Goal: Task Accomplishment & Management: Manage account settings

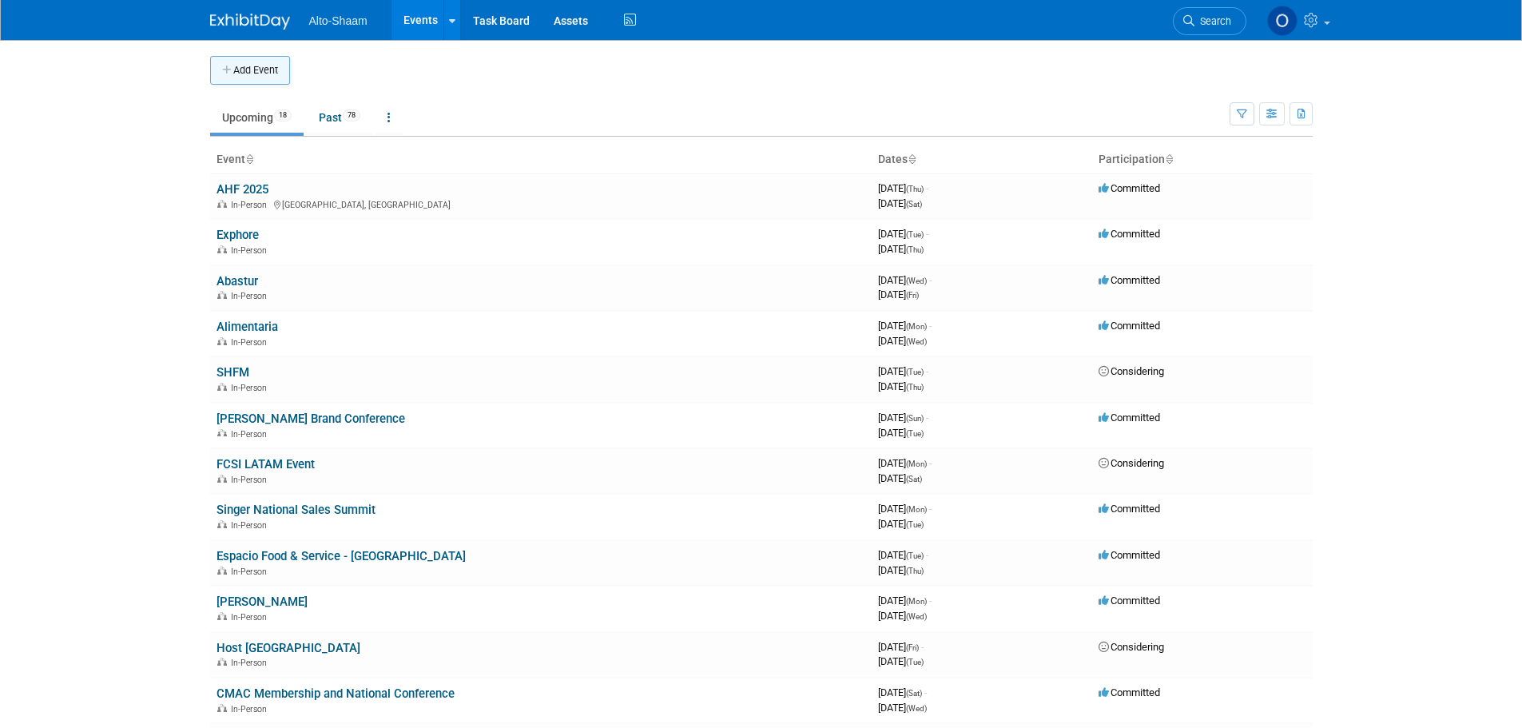
click at [266, 74] on button "Add Event" at bounding box center [250, 70] width 80 height 29
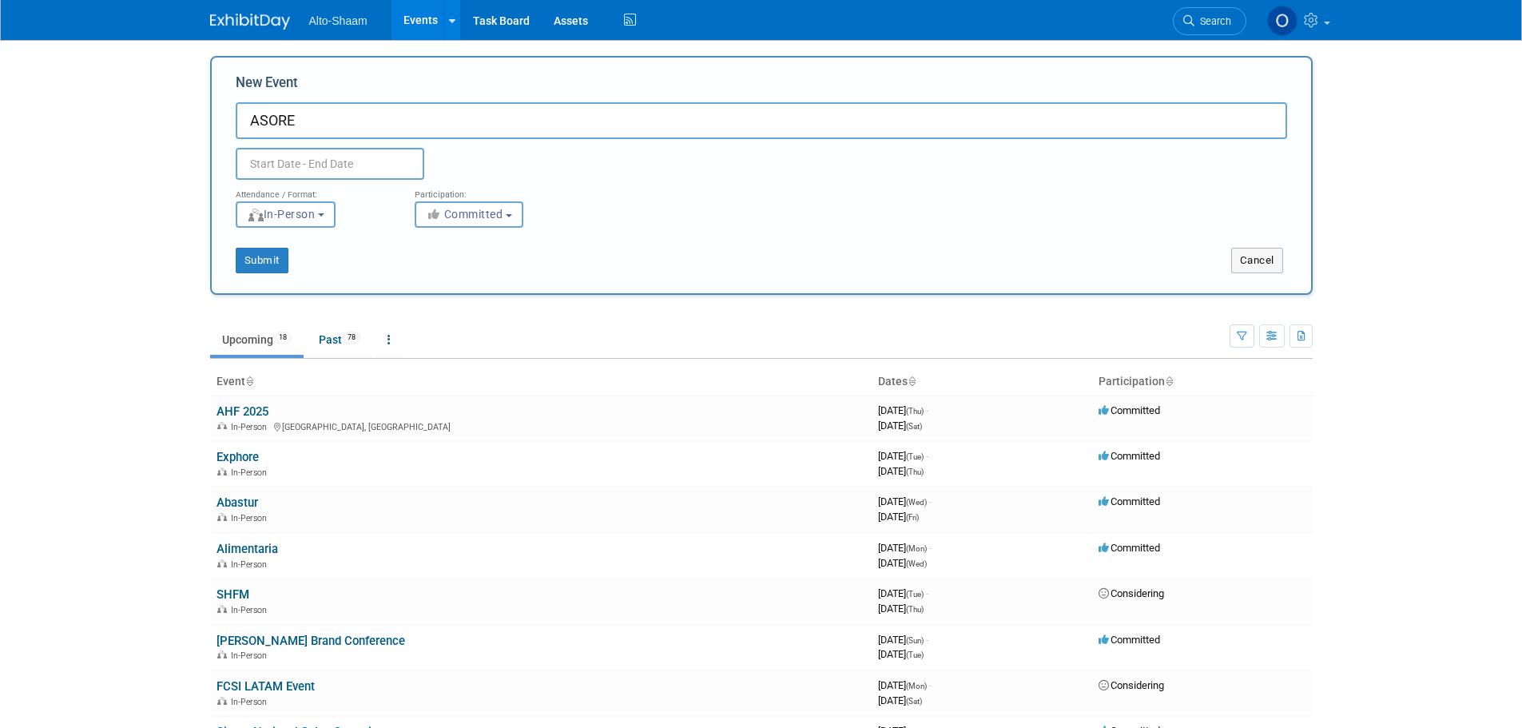
type input "ASORE"
click at [349, 165] on body "Alto-Shaam Events Add Event Bulk Upload Events Shareable Event Boards Recently …" at bounding box center [761, 364] width 1522 height 728
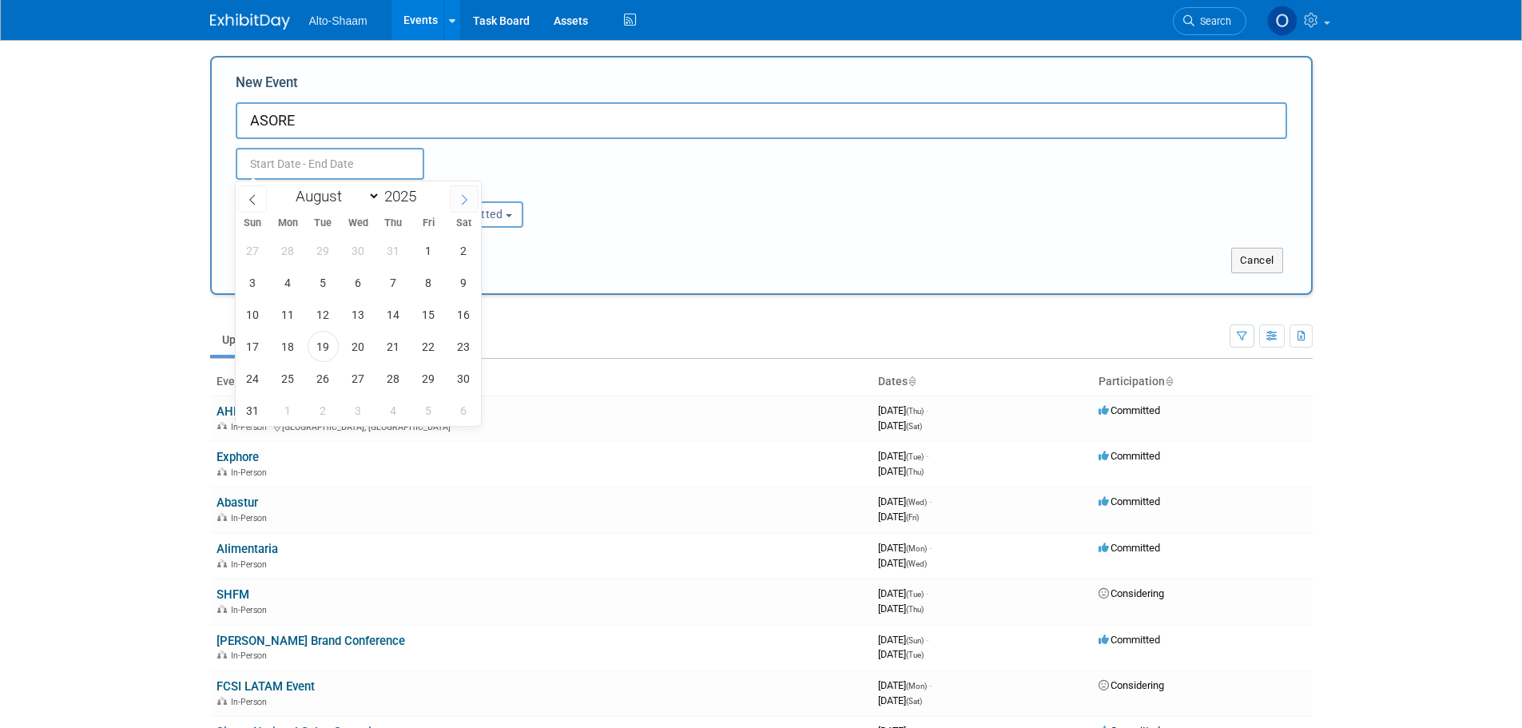
click at [459, 201] on icon at bounding box center [464, 199] width 11 height 11
select select "9"
click at [424, 284] on span "10" at bounding box center [428, 282] width 31 height 31
click at [459, 288] on span "11" at bounding box center [463, 282] width 31 height 31
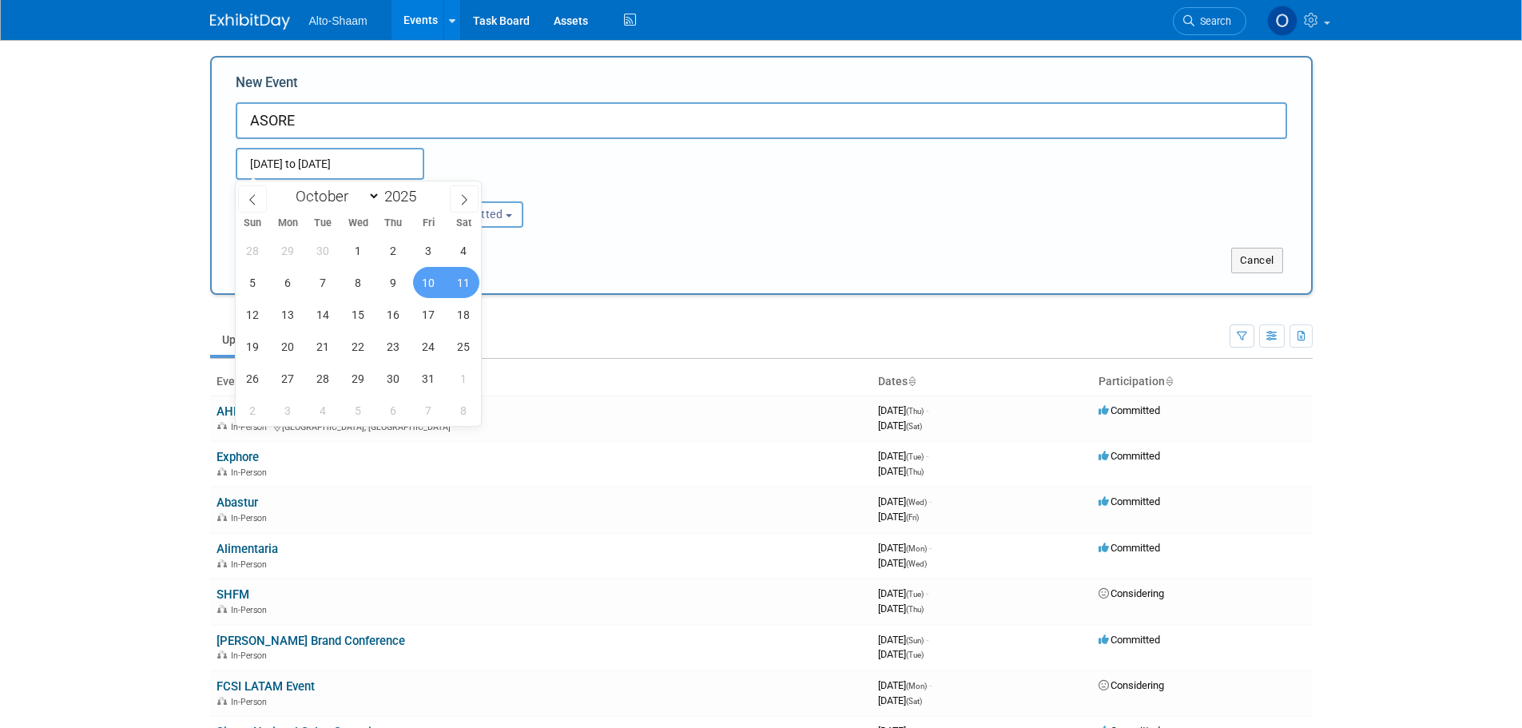
type input "Oct 10, 2025 to Oct 11, 2025"
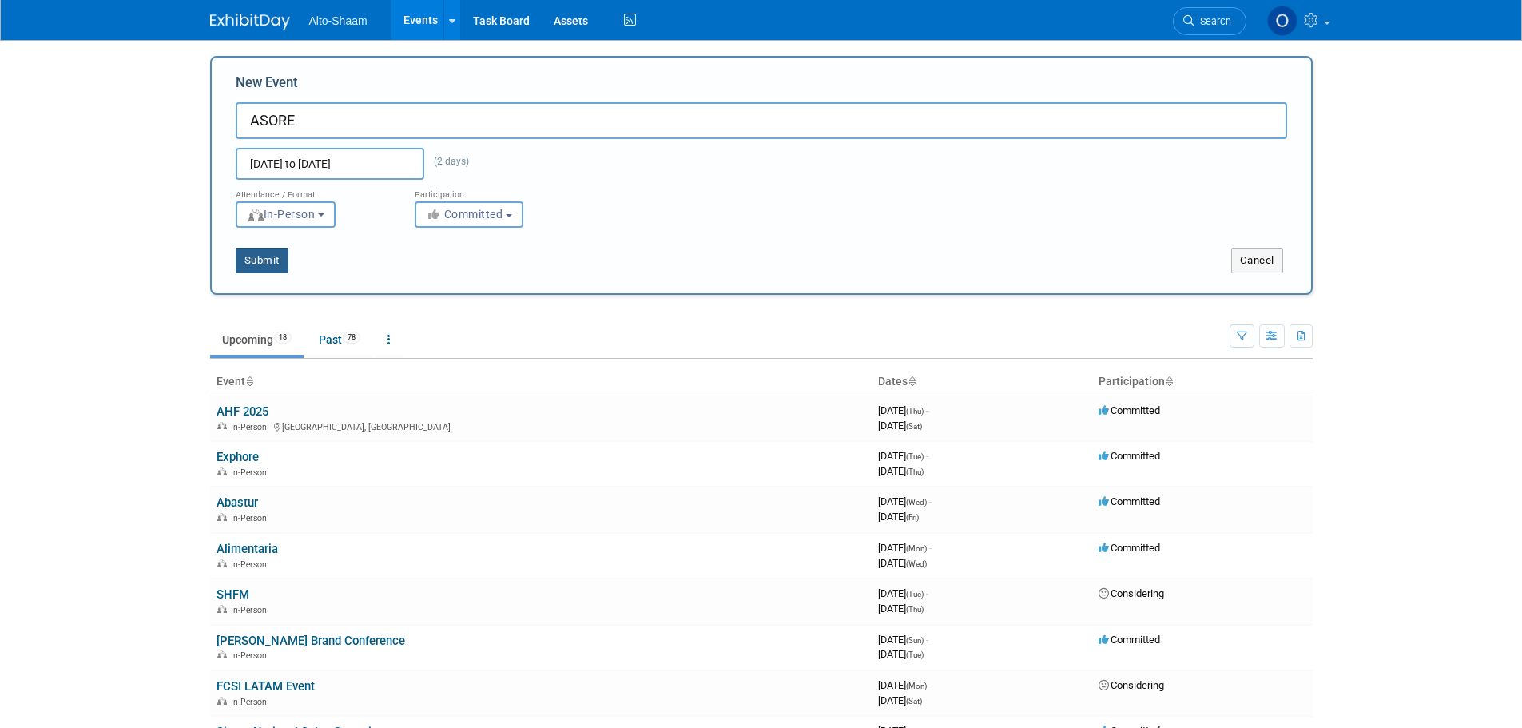
click at [272, 264] on button "Submit" at bounding box center [262, 261] width 53 height 26
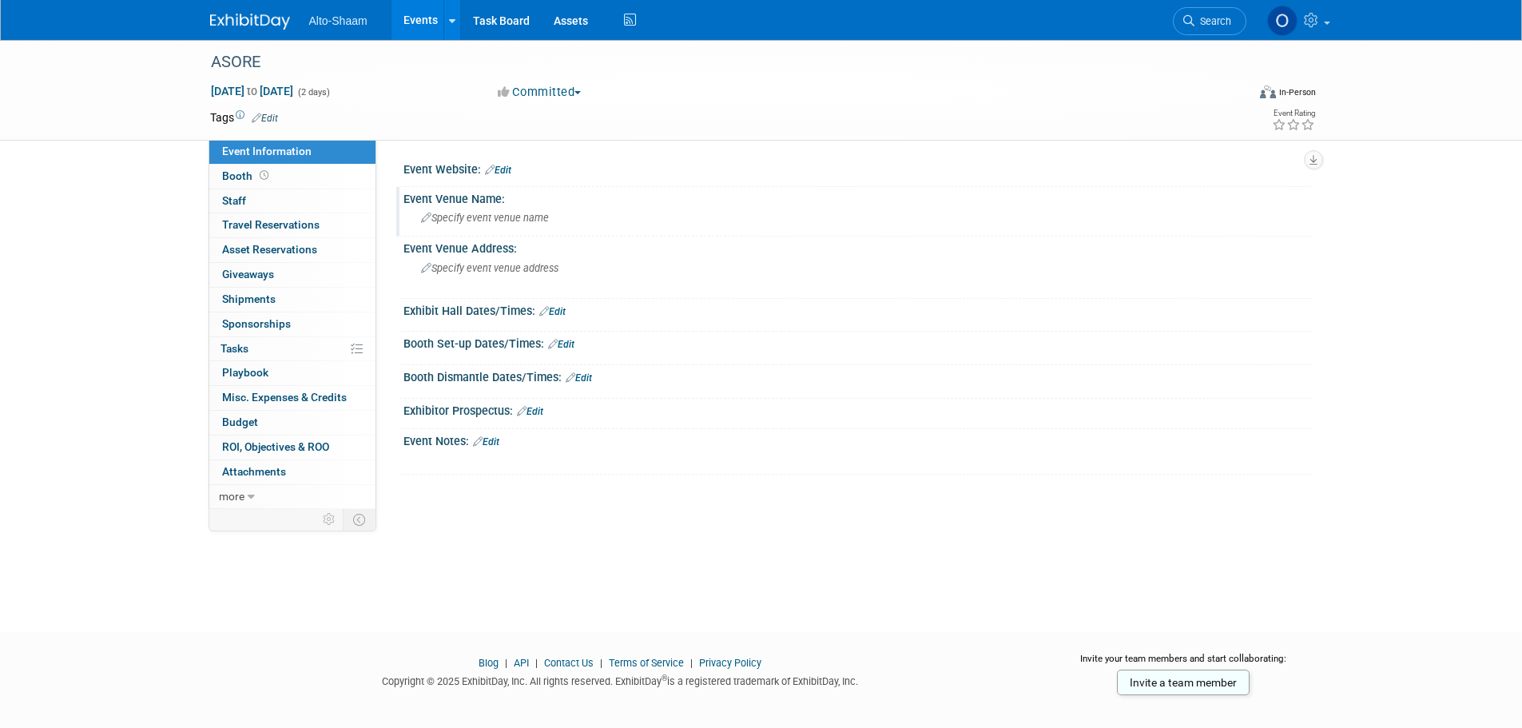
click at [494, 207] on div "Specify event venue name" at bounding box center [857, 217] width 885 height 25
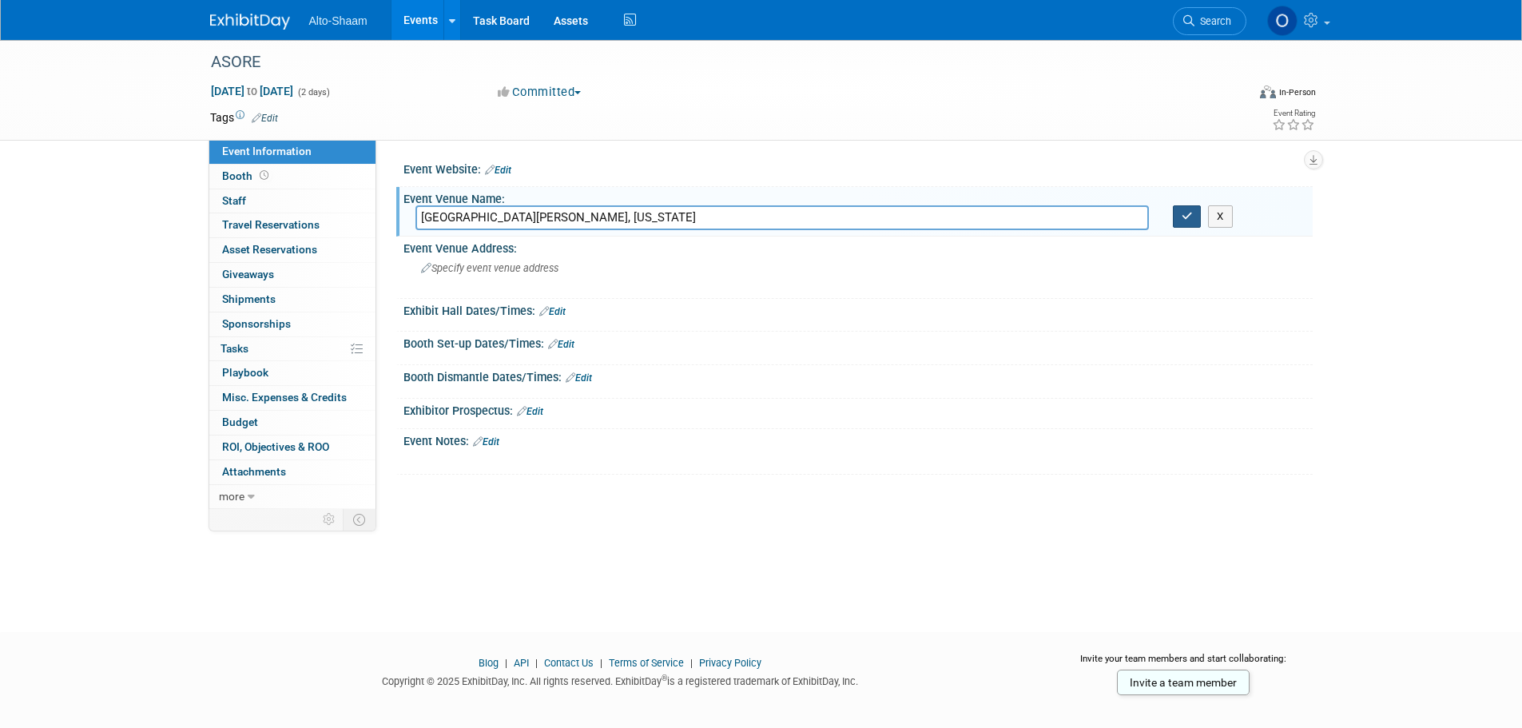
type input "San Juan, Puerto Rico"
click at [1188, 216] on icon "button" at bounding box center [1187, 216] width 11 height 10
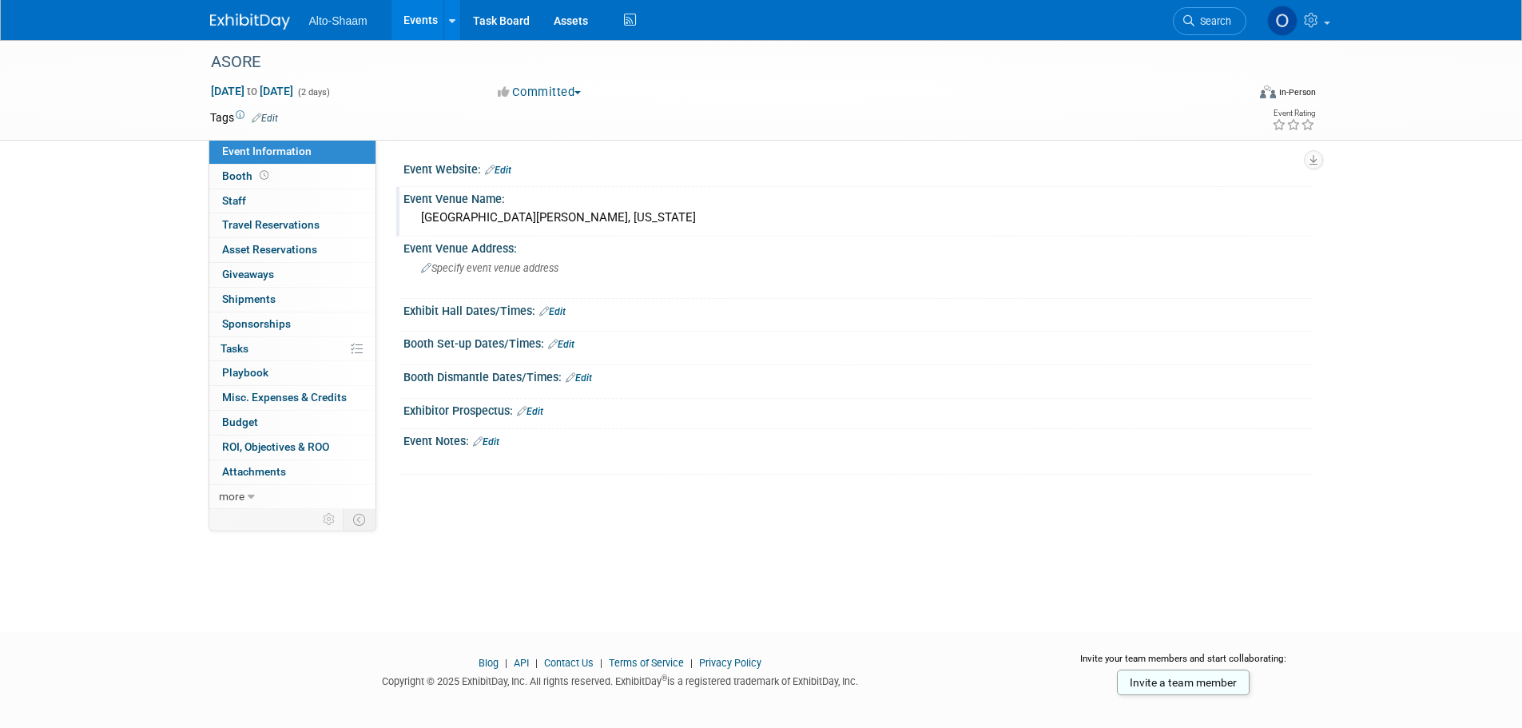
click at [495, 448] on div "X" at bounding box center [855, 452] width 889 height 8
click at [495, 443] on link "Edit" at bounding box center [486, 441] width 26 height 11
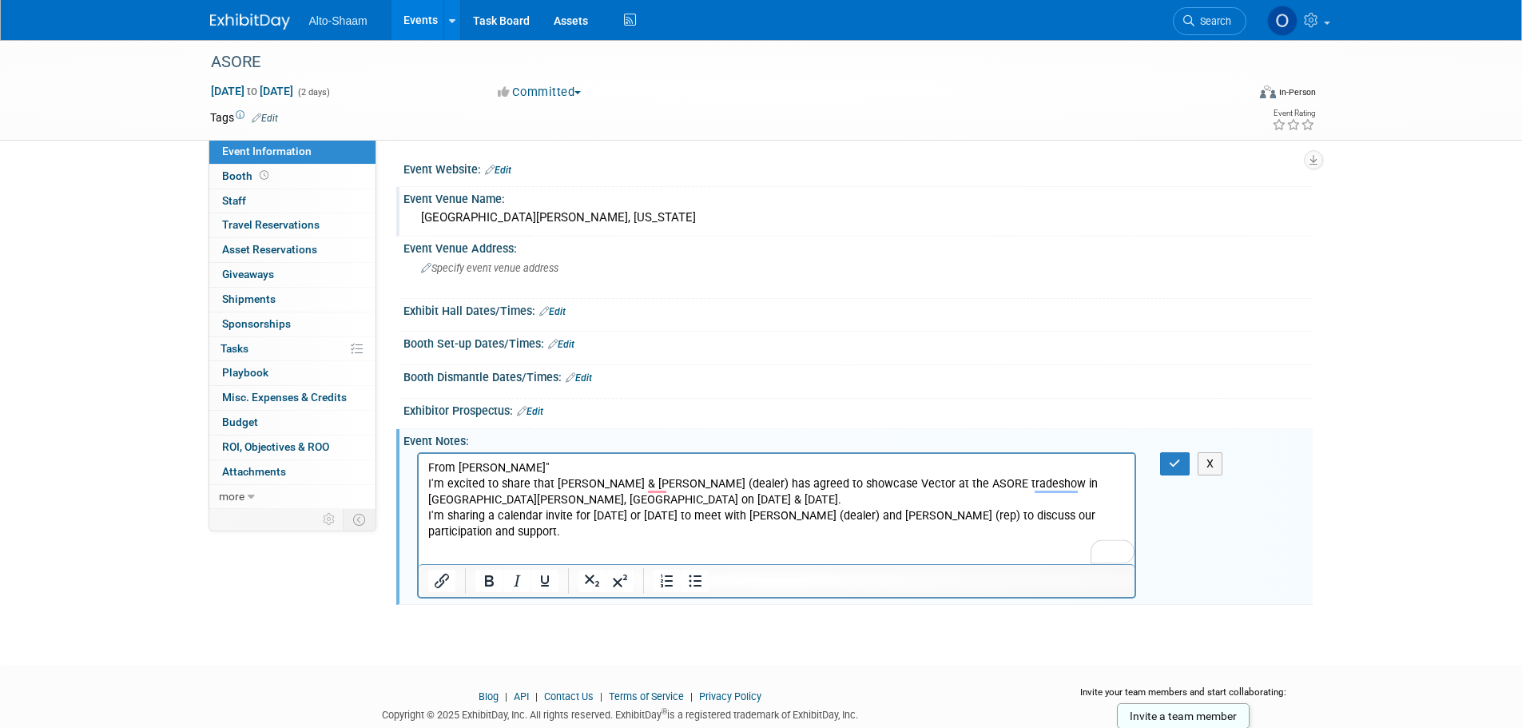
click at [486, 461] on p "From Pedro"" at bounding box center [776, 467] width 698 height 16
click at [481, 512] on p "I'm sharing a calendar invite for this Thursday or Friday to meet with Raul (de…" at bounding box center [776, 523] width 698 height 32
drag, startPoint x: 560, startPoint y: 480, endPoint x: 594, endPoint y: 480, distance: 33.6
click at [594, 480] on p "" I'm excited to share that Joe & Vic (dealer) has agreed to showcase Vector at…" at bounding box center [776, 491] width 698 height 32
click at [577, 483] on p "" I'm excited to share that Joe & Vic (dealer) has agreed to showcase Vector at…" at bounding box center [776, 491] width 698 height 32
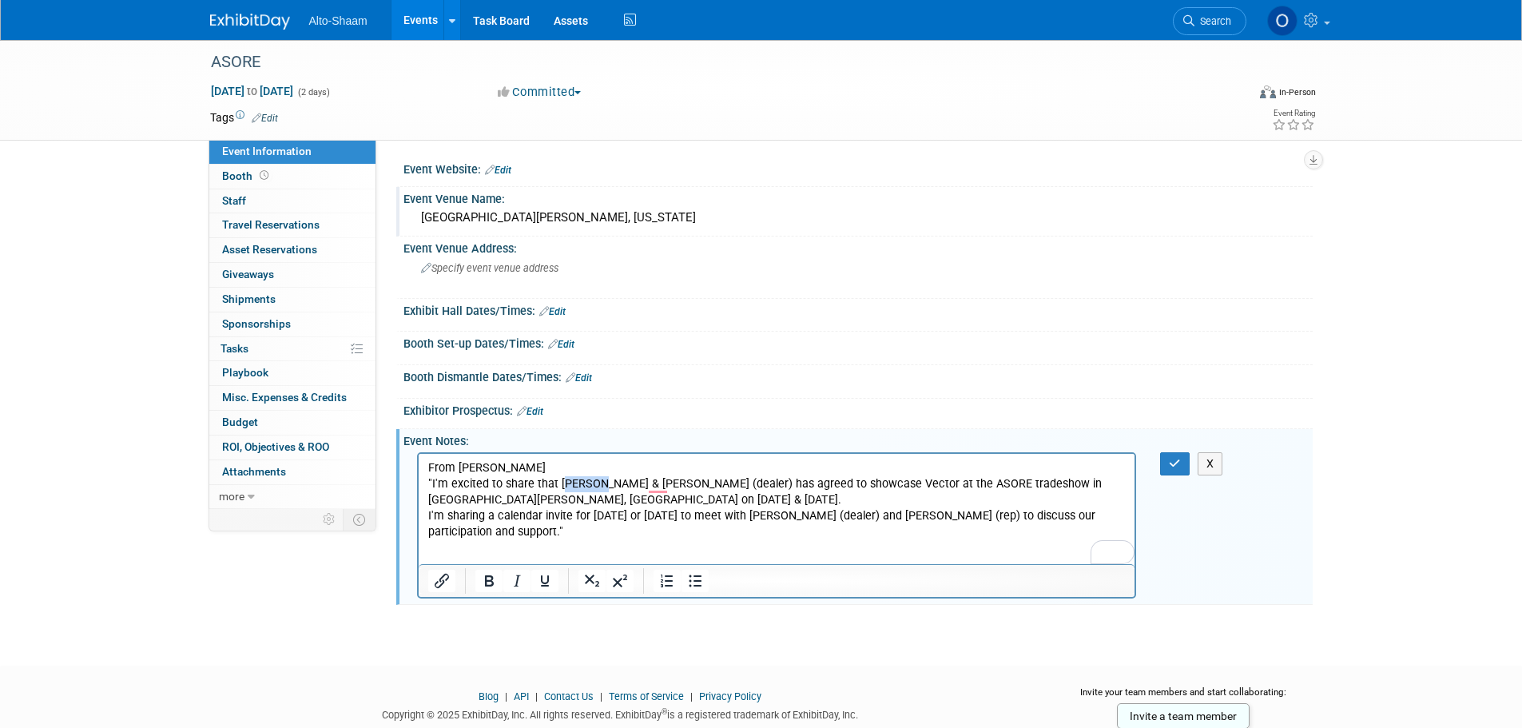
drag, startPoint x: 558, startPoint y: 481, endPoint x: 591, endPoint y: 481, distance: 32.8
click at [591, 481] on p "" I'm excited to share that Joe & Vic (dealer) has agreed to showcase Vector at…" at bounding box center [776, 491] width 698 height 32
drag, startPoint x: 557, startPoint y: 483, endPoint x: 601, endPoint y: 480, distance: 44.1
click at [601, 480] on p "" I'm excited to share that Joe & Vic (dealer) has agreed to showcase Vector at…" at bounding box center [776, 491] width 698 height 32
click at [498, 578] on icon "Bold" at bounding box center [488, 580] width 19 height 19
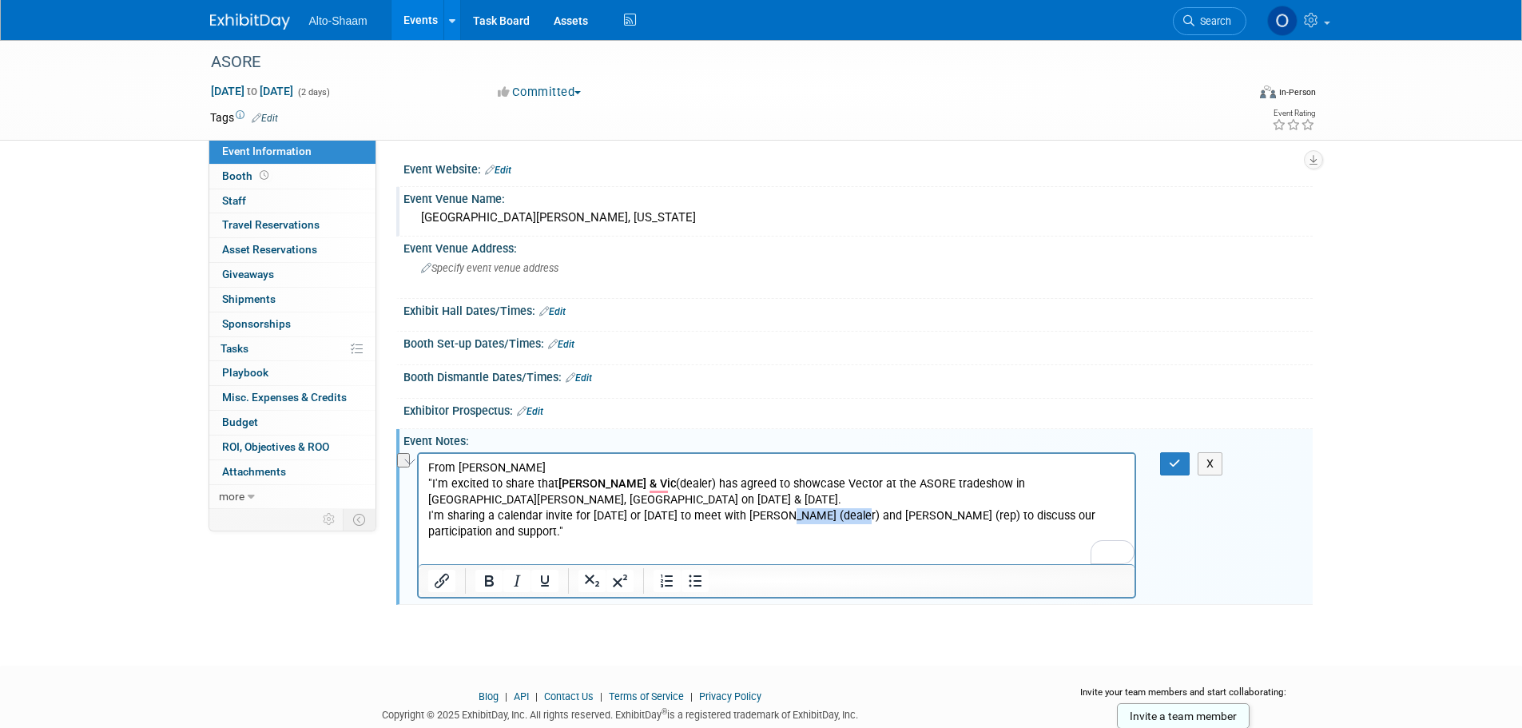
drag, startPoint x: 775, startPoint y: 499, endPoint x: 838, endPoint y: 504, distance: 63.3
click at [838, 507] on p "I'm sharing a calendar invite for this Thursday or Friday to meet with Raul (de…" at bounding box center [776, 523] width 698 height 32
click at [495, 574] on icon "Bold" at bounding box center [488, 580] width 19 height 19
drag, startPoint x: 866, startPoint y: 498, endPoint x: 925, endPoint y: 502, distance: 59.2
click at [925, 507] on p "I'm sharing a calendar invite for this Thursday or Friday to meet with Raul (de…" at bounding box center [776, 523] width 698 height 32
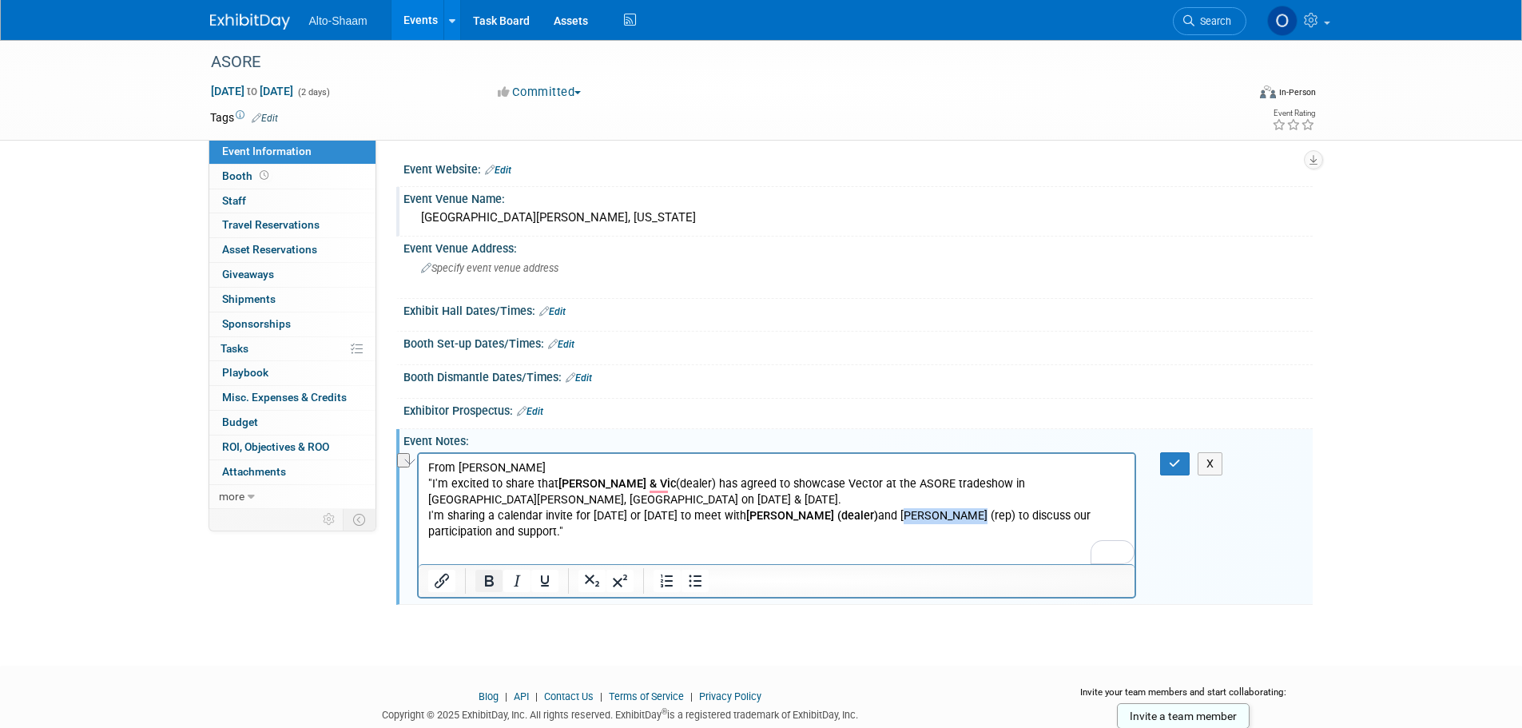
click at [486, 581] on icon "Bold" at bounding box center [489, 580] width 9 height 11
drag, startPoint x: 776, startPoint y: 484, endPoint x: 808, endPoint y: 483, distance: 32.8
click at [808, 483] on p "" I'm excited to share that Joe & Vic (dealer) has agreed to showcase Vector at…" at bounding box center [776, 491] width 698 height 32
click at [486, 577] on icon "Bold" at bounding box center [489, 580] width 9 height 11
click at [631, 524] on html "From Pedro " I'm excited to share that Joe & Vic (dealer) has agreed to showcas…" at bounding box center [776, 496] width 717 height 86
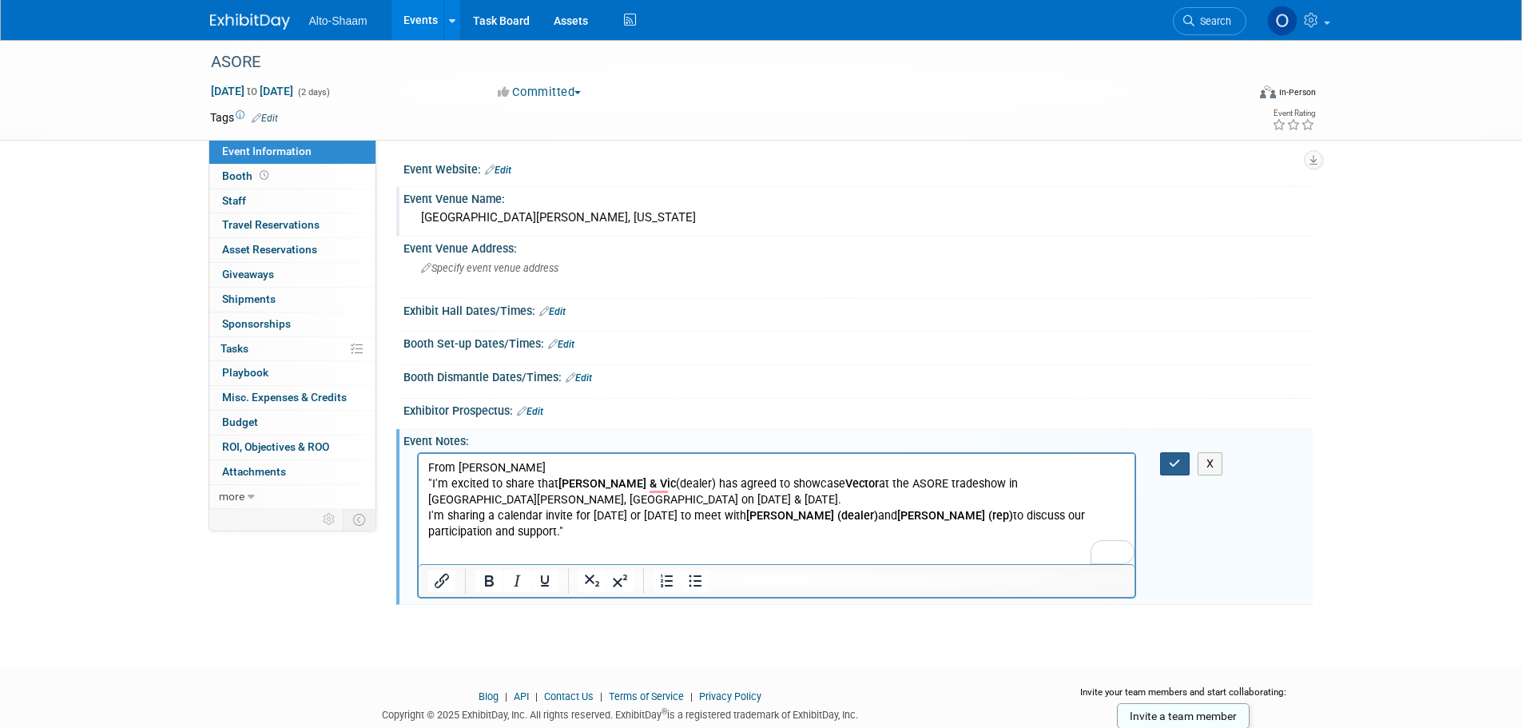
click at [1163, 469] on button "button" at bounding box center [1175, 463] width 30 height 23
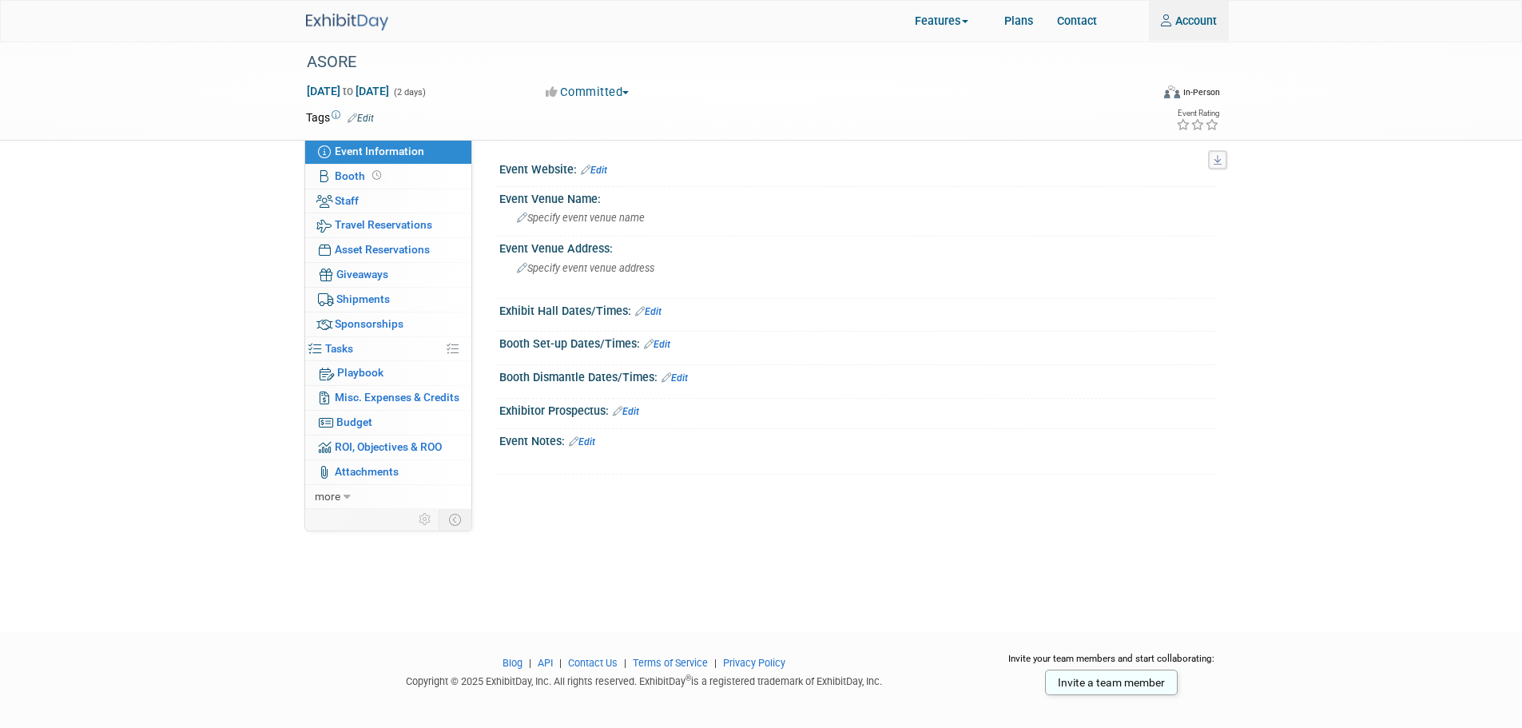
type input "[EMAIL_ADDRESS][DOMAIN_NAME]"
click at [329, 9] on link at bounding box center [356, 14] width 101 height 13
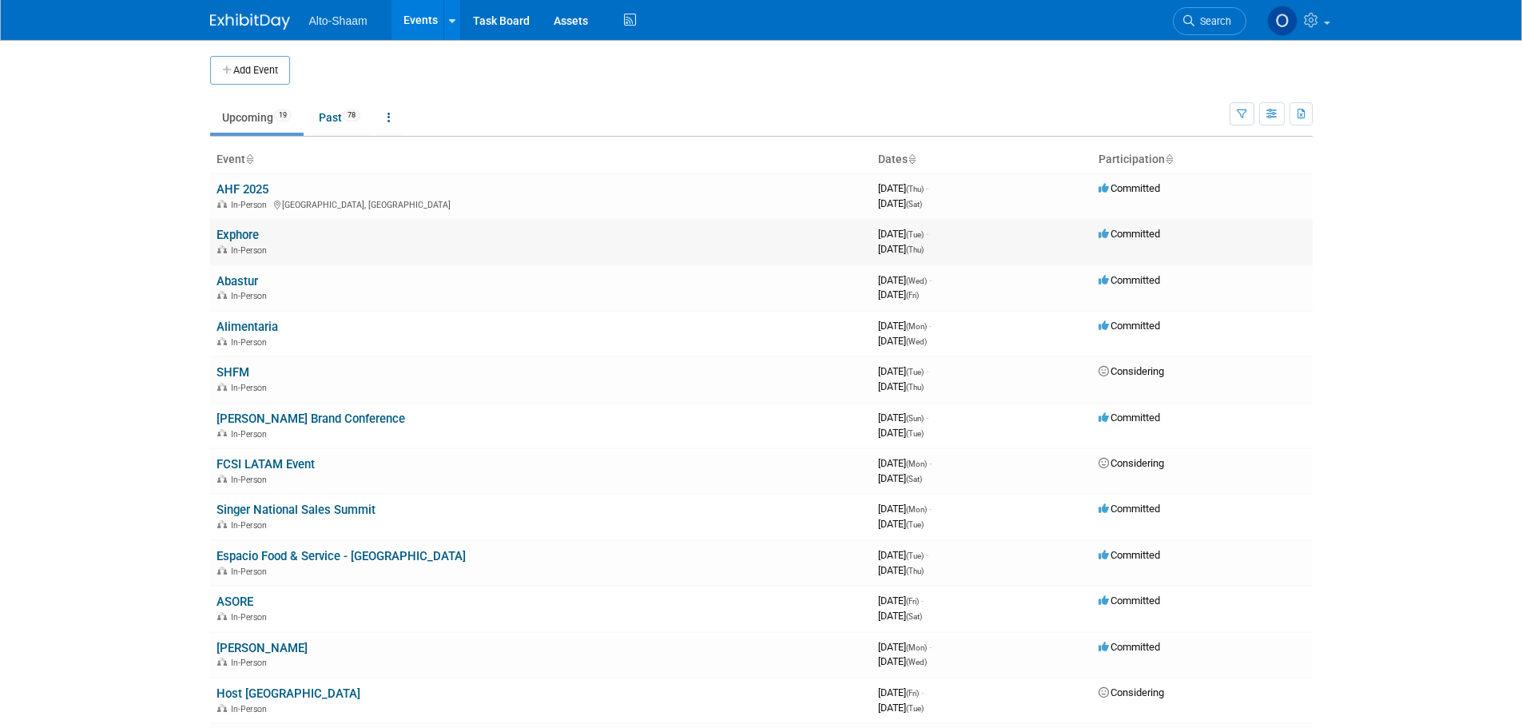
click at [236, 233] on link "Exphore" at bounding box center [237, 235] width 42 height 14
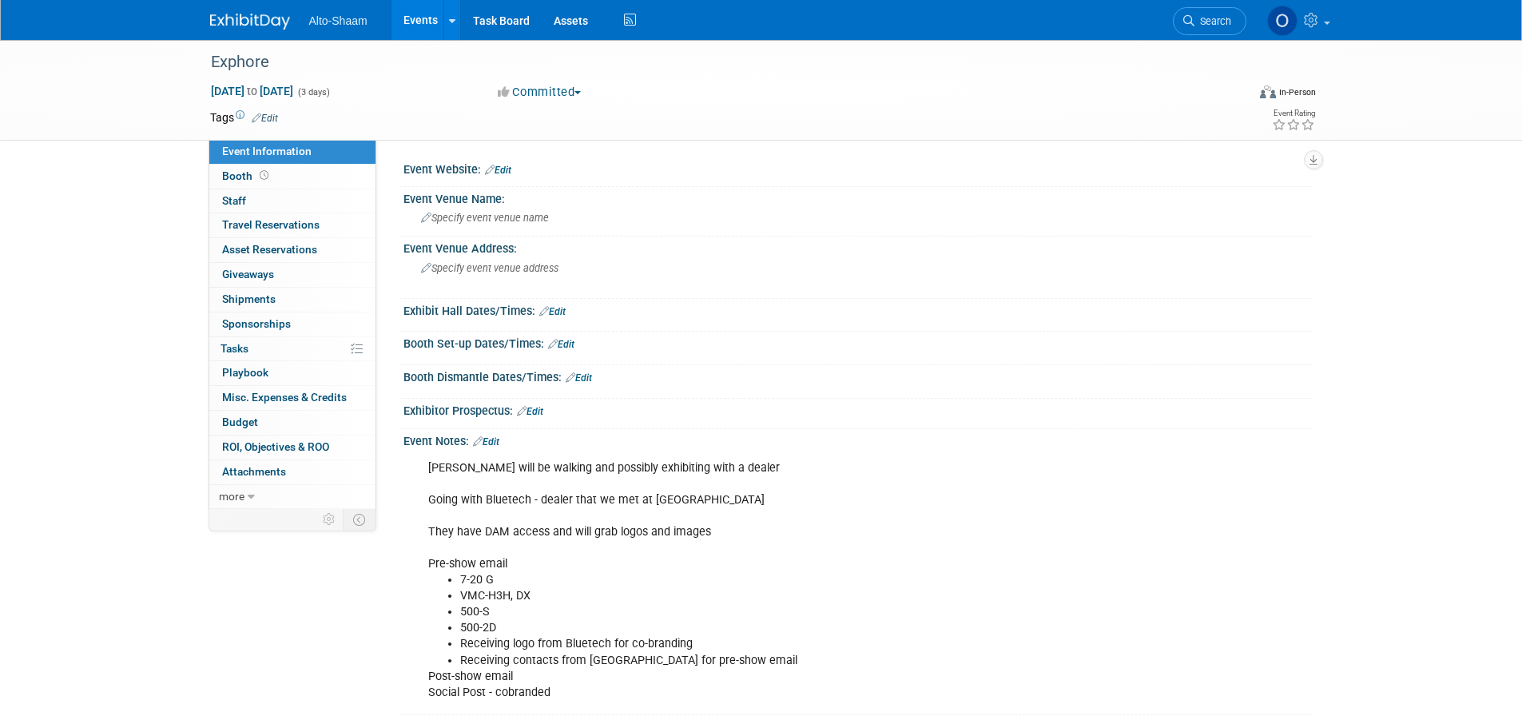
click at [412, 20] on link "Events" at bounding box center [420, 20] width 58 height 40
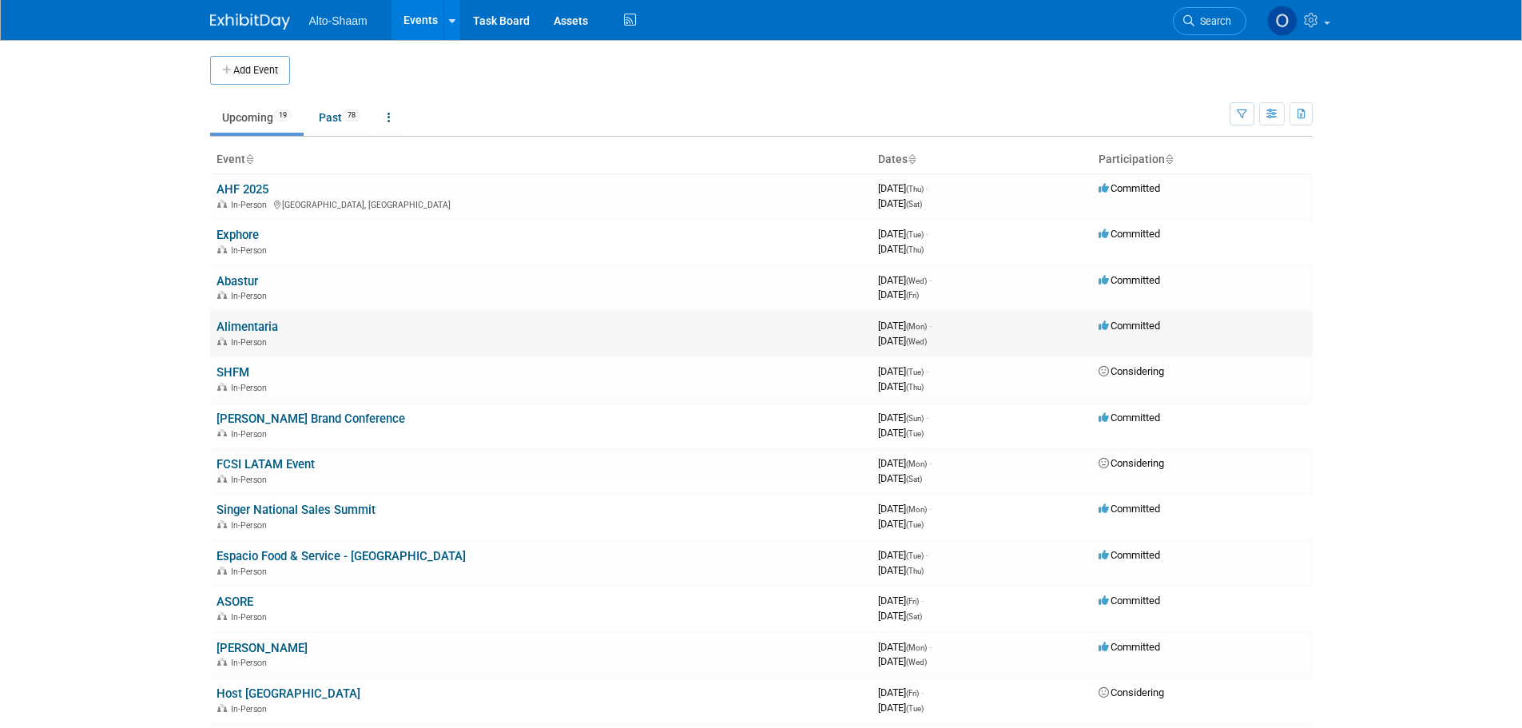
click at [255, 326] on link "Alimentaria" at bounding box center [247, 327] width 62 height 14
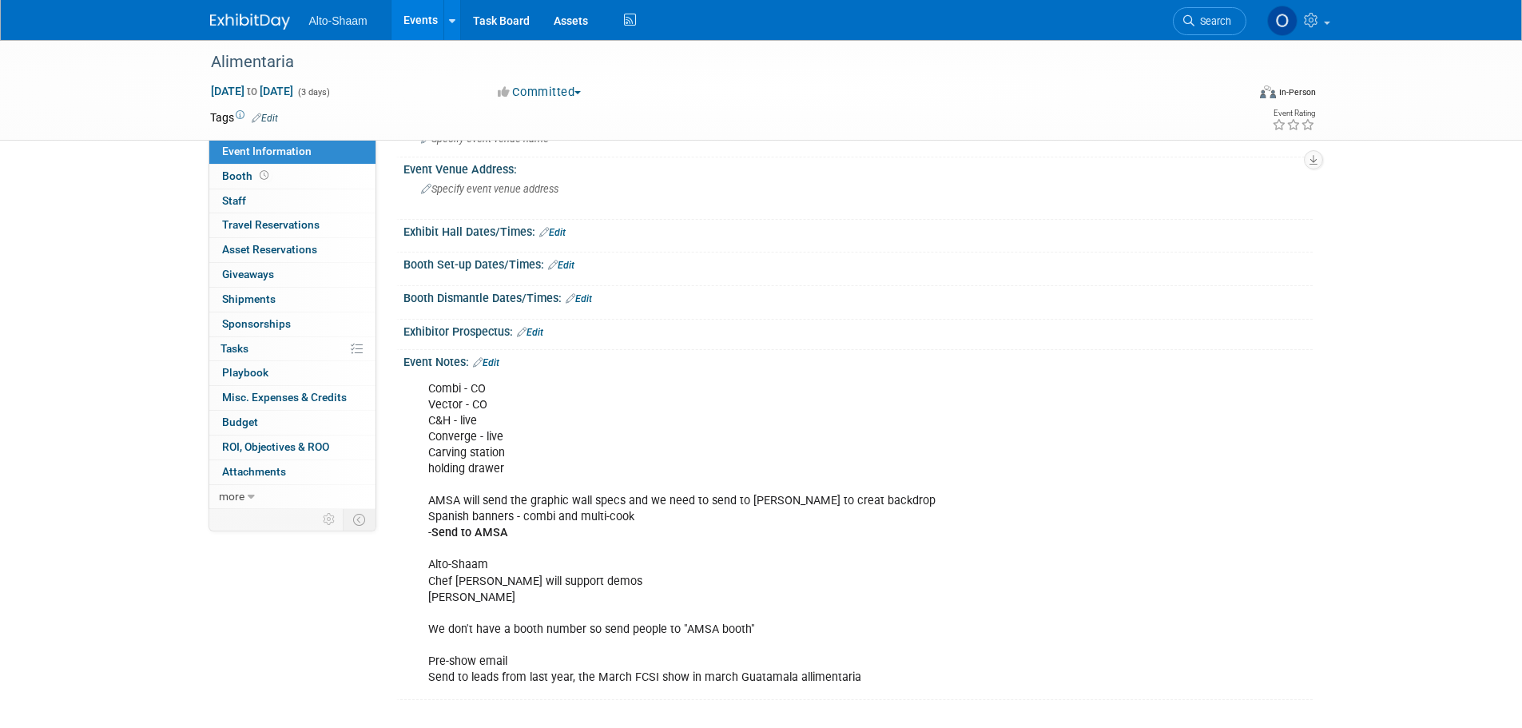
scroll to position [80, 0]
click at [424, 22] on link "Events" at bounding box center [420, 20] width 58 height 40
